Goal: Register for event/course

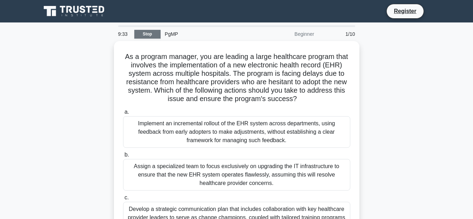
click at [154, 32] on link "Stop" at bounding box center [147, 34] width 26 height 9
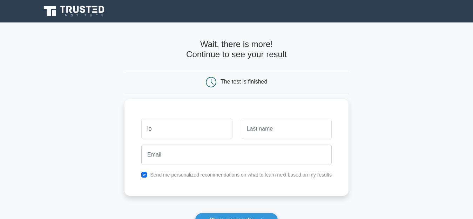
type input "i"
type input "Iordegoron"
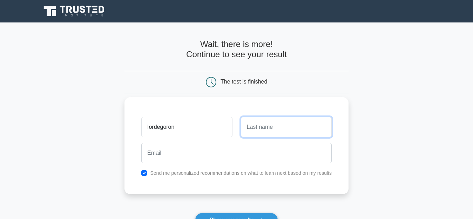
click at [260, 126] on input "text" at bounding box center [286, 127] width 91 height 20
type input "b"
type input "Baaji"
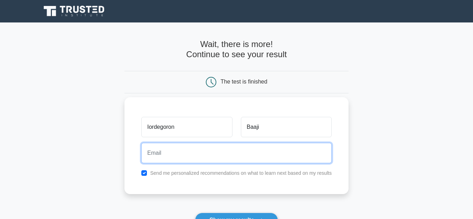
drag, startPoint x: 200, startPoint y: 149, endPoint x: 196, endPoint y: 143, distance: 7.1
click at [200, 148] on input "email" at bounding box center [236, 153] width 191 height 20
type input "andrewbaaji21@mail.com"
click at [195, 213] on button "Show my results" at bounding box center [236, 220] width 83 height 15
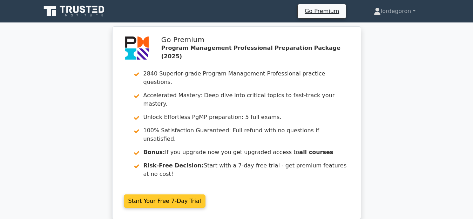
click at [182, 194] on link "Start Your Free 7-Day Trial" at bounding box center [165, 200] width 82 height 13
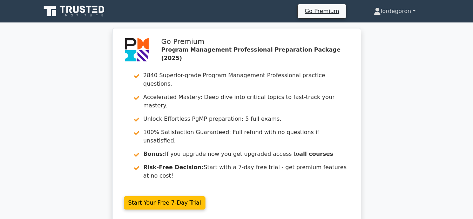
click at [413, 12] on link "Iordegoron" at bounding box center [394, 11] width 75 height 14
